Goal: Information Seeking & Learning: Learn about a topic

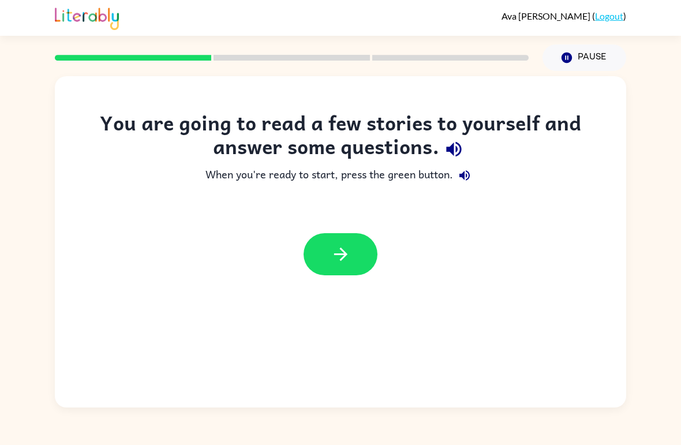
click at [353, 250] on button "button" at bounding box center [340, 254] width 74 height 42
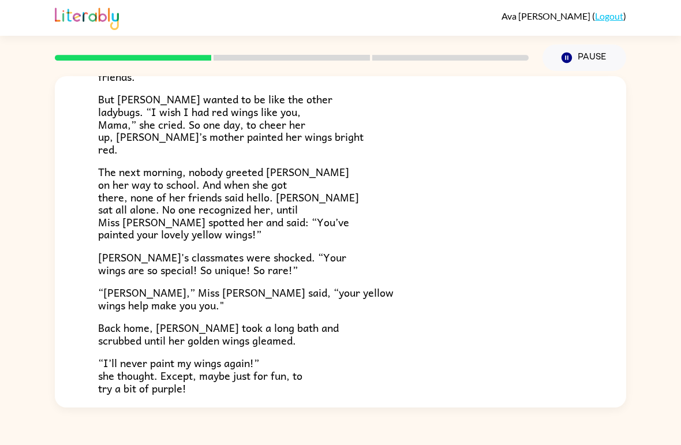
scroll to position [221, 0]
click at [304, 51] on div at bounding box center [291, 57] width 487 height 40
click at [339, 61] on div at bounding box center [291, 57] width 487 height 40
click at [328, 63] on div at bounding box center [291, 57] width 487 height 40
click at [382, 139] on p "But [PERSON_NAME] wanted to be like the other ladybugs. “I wish I had red wings…" at bounding box center [340, 123] width 484 height 62
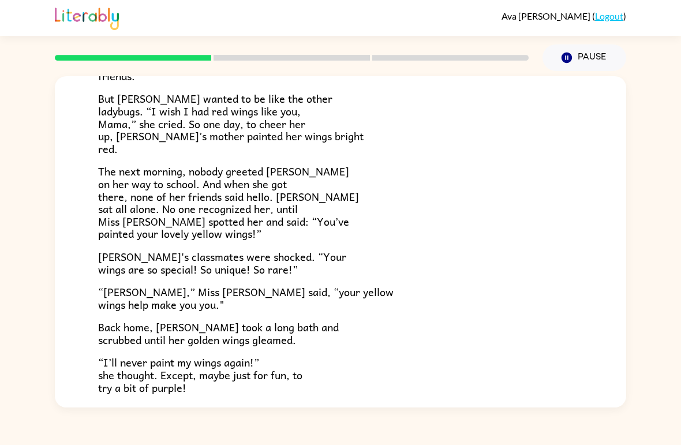
click at [565, 232] on p "The next morning, nobody greeted [PERSON_NAME] on her way to school. And when s…" at bounding box center [340, 202] width 484 height 75
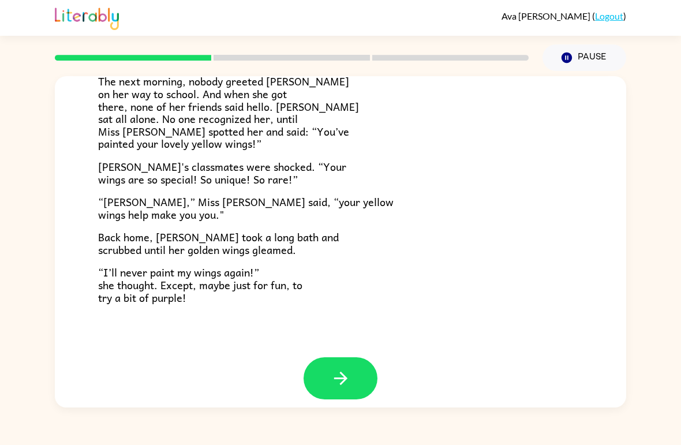
scroll to position [310, 0]
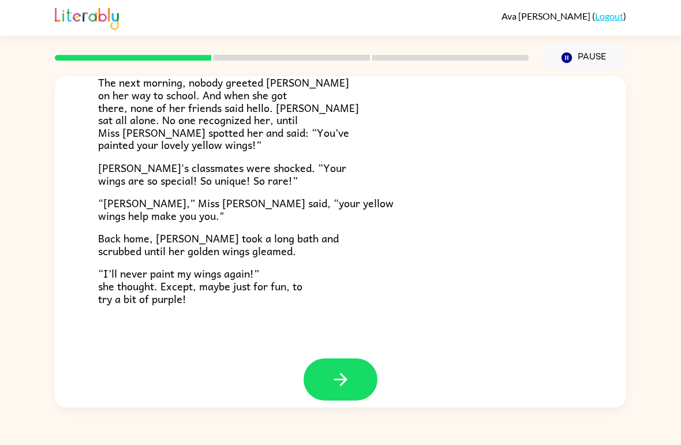
click at [341, 371] on icon "button" at bounding box center [340, 379] width 20 height 20
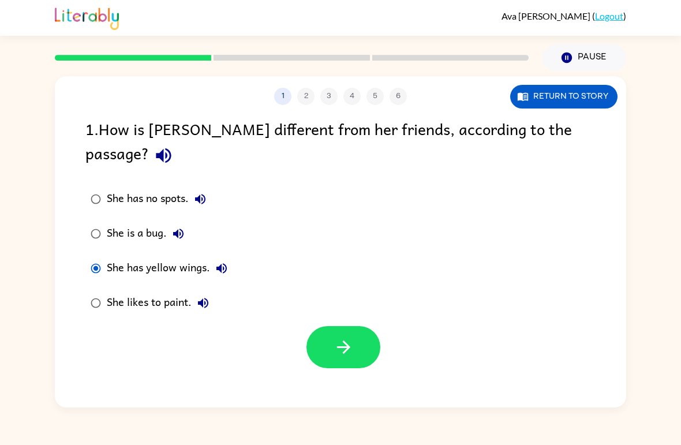
click at [340, 337] on icon "button" at bounding box center [343, 347] width 20 height 20
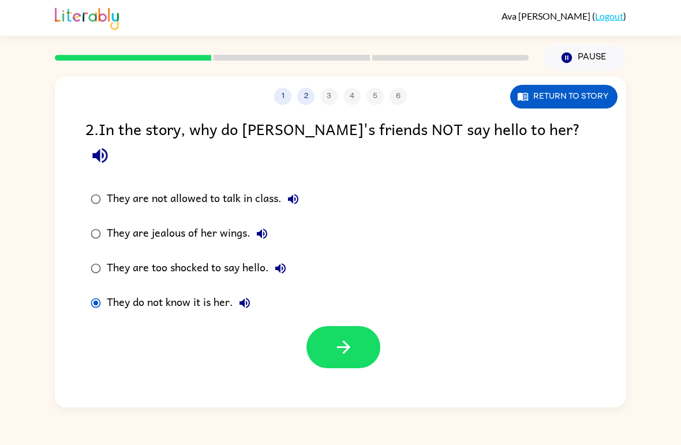
click at [343, 344] on button "button" at bounding box center [343, 347] width 74 height 42
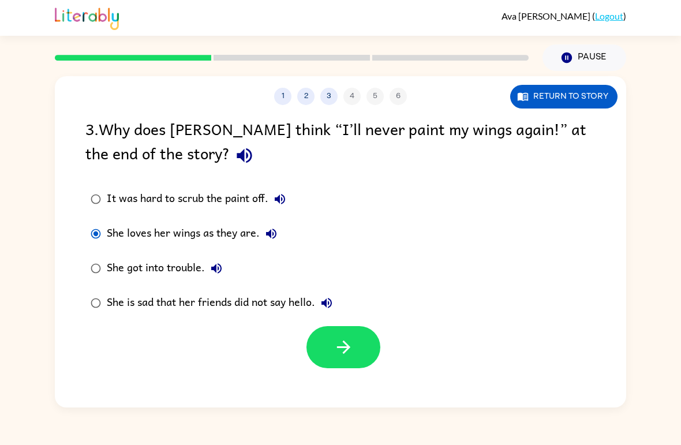
click at [335, 344] on icon "button" at bounding box center [343, 347] width 20 height 20
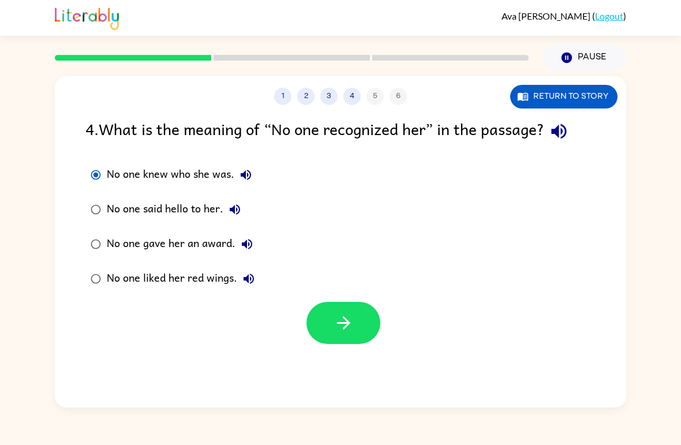
click at [362, 320] on button "button" at bounding box center [343, 323] width 74 height 42
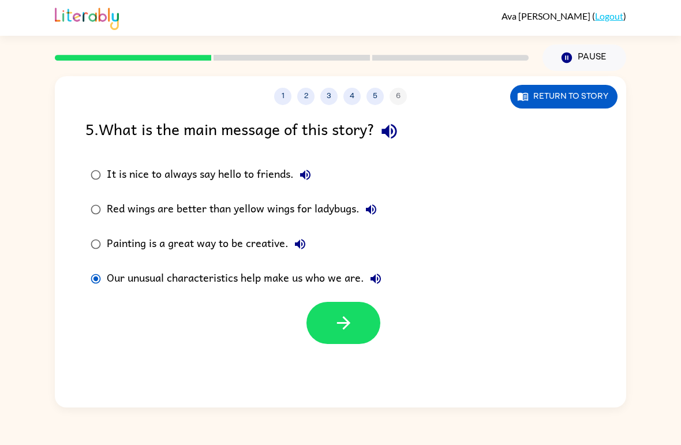
click at [329, 325] on button "button" at bounding box center [343, 323] width 74 height 42
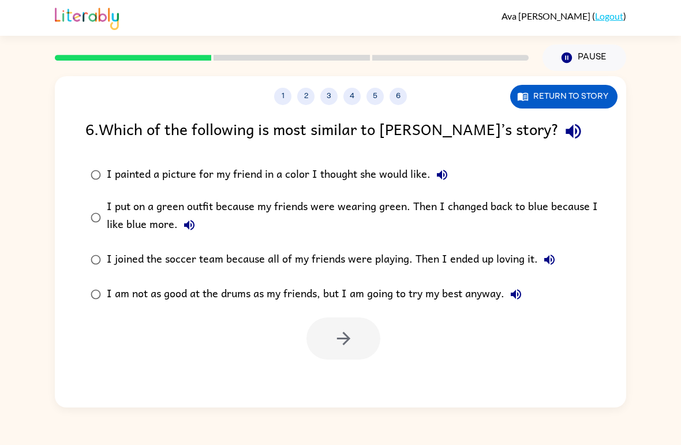
click at [104, 167] on label "I painted a picture for my friend in a color I thought she would like." at bounding box center [348, 174] width 538 height 35
click at [351, 337] on icon "button" at bounding box center [343, 338] width 20 height 20
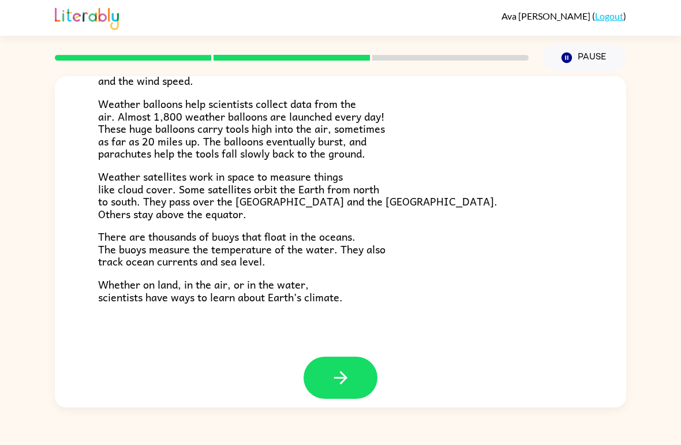
scroll to position [310, 0]
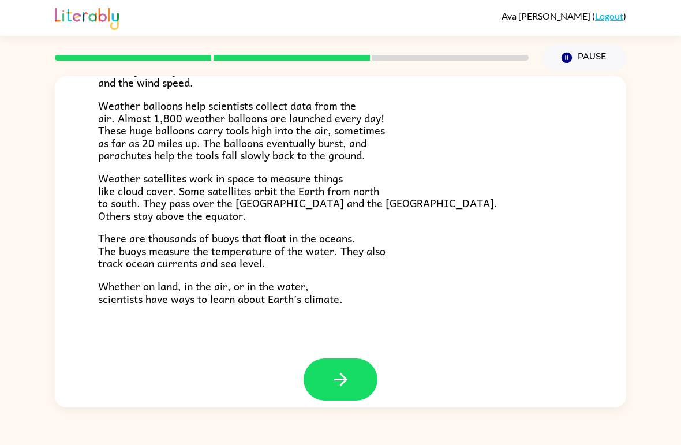
click at [351, 375] on button "button" at bounding box center [340, 379] width 74 height 42
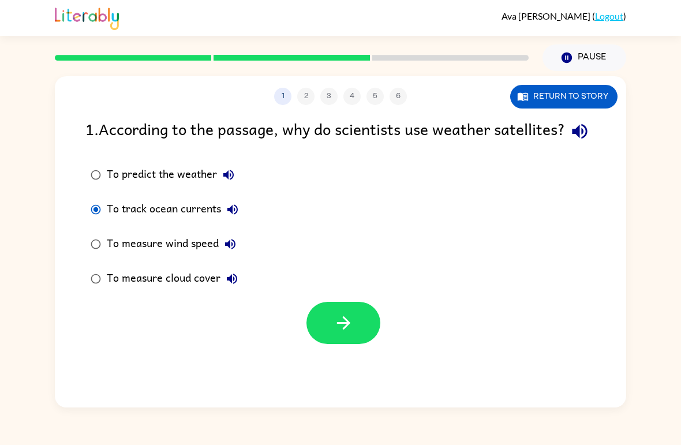
click at [318, 340] on button "button" at bounding box center [343, 323] width 74 height 42
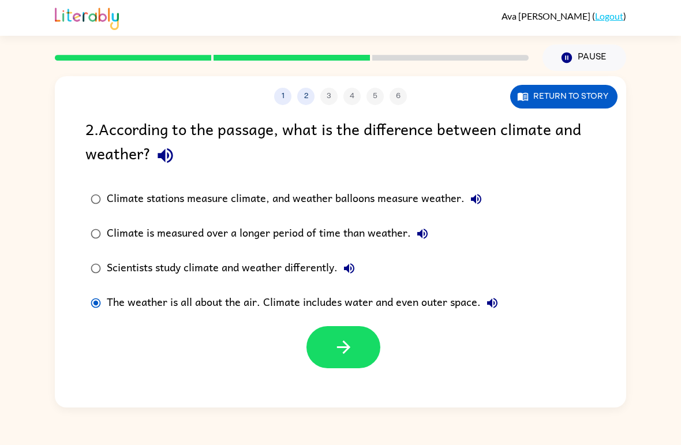
click at [327, 343] on button "button" at bounding box center [343, 347] width 74 height 42
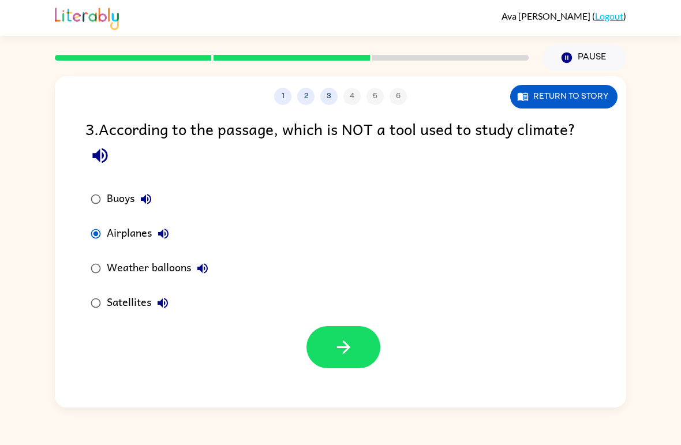
click at [344, 367] on button "button" at bounding box center [343, 347] width 74 height 42
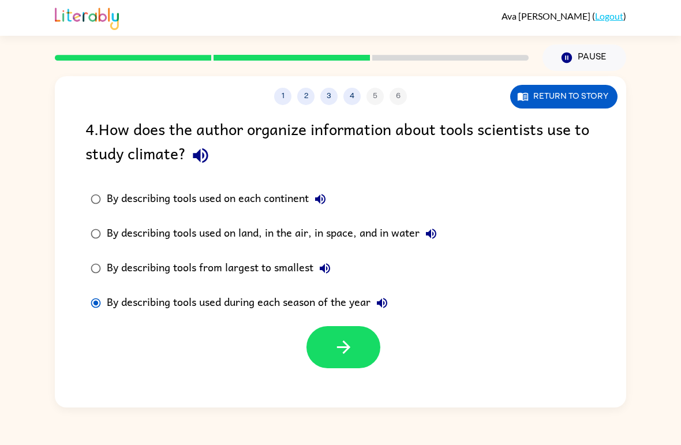
click at [366, 362] on button "button" at bounding box center [343, 347] width 74 height 42
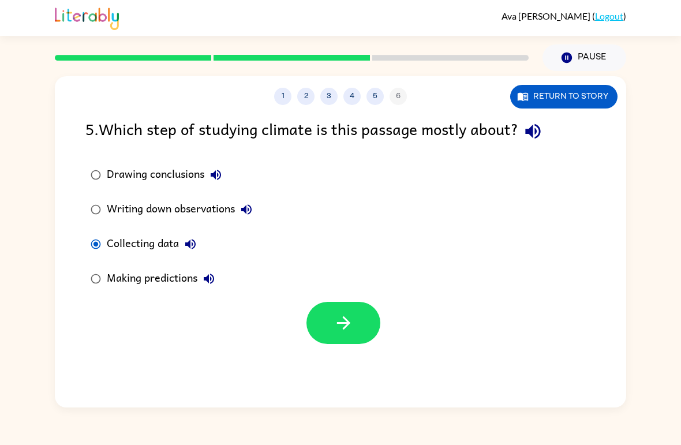
click at [328, 321] on button "button" at bounding box center [343, 323] width 74 height 42
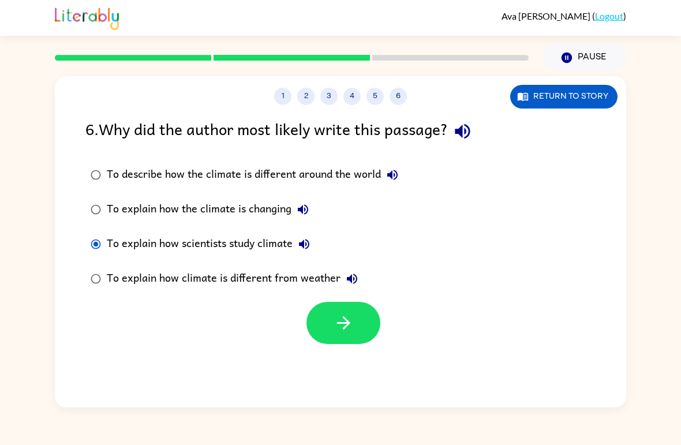
click at [345, 308] on button "button" at bounding box center [343, 323] width 74 height 42
